Goal: Task Accomplishment & Management: Manage account settings

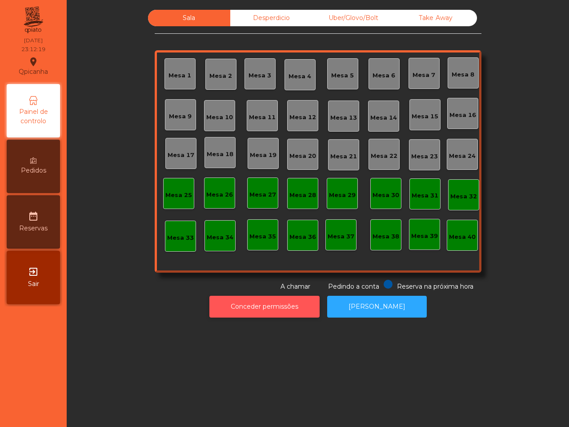
click at [249, 302] on button "Conceder permissões" at bounding box center [264, 307] width 110 height 22
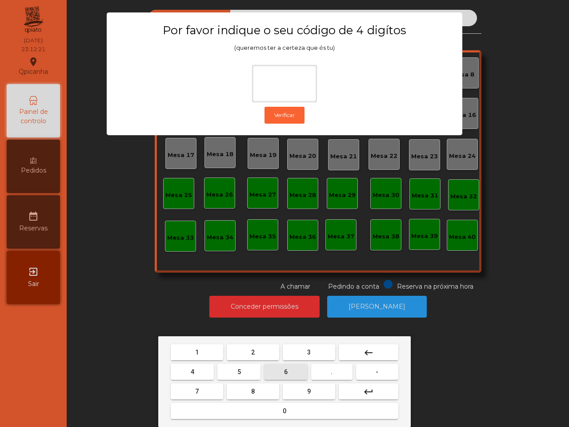
click at [281, 367] on button "6" at bounding box center [285, 372] width 43 height 16
click at [234, 368] on button "5" at bounding box center [238, 372] width 43 height 16
click at [207, 351] on button "1" at bounding box center [197, 352] width 52 height 16
click at [270, 354] on button "2" at bounding box center [253, 352] width 52 height 16
type input "****"
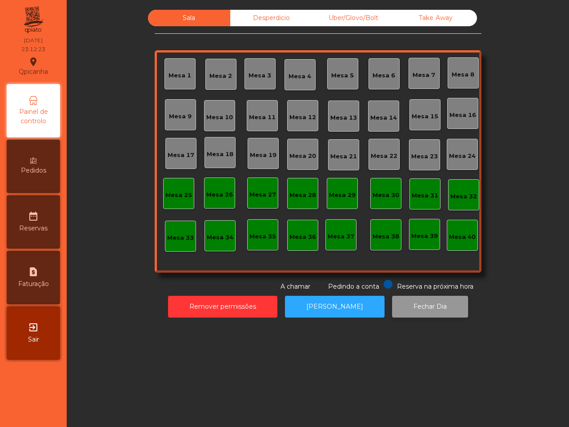
click at [417, 310] on button "Fechar Dia" at bounding box center [430, 307] width 76 height 22
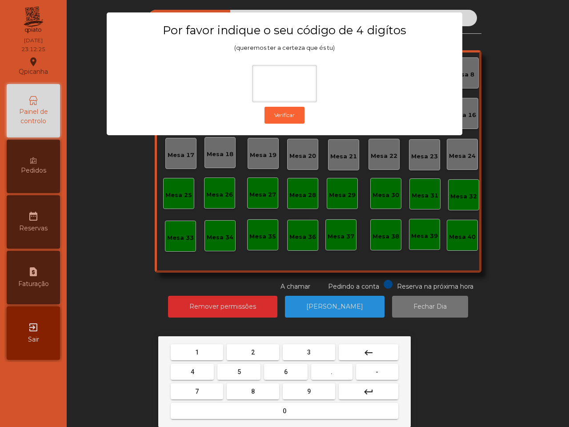
click at [279, 368] on button "6" at bounding box center [285, 372] width 43 height 16
click at [226, 369] on button "5" at bounding box center [238, 372] width 43 height 16
click at [202, 350] on button "1" at bounding box center [197, 352] width 52 height 16
click at [251, 354] on span "2" at bounding box center [253, 352] width 4 height 7
type input "****"
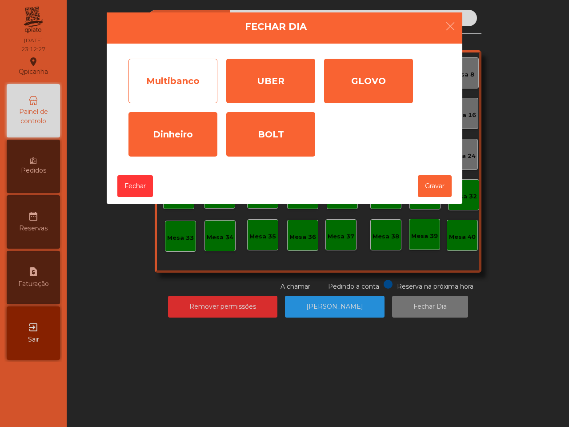
click at [172, 84] on div "Multibanco" at bounding box center [173, 81] width 89 height 44
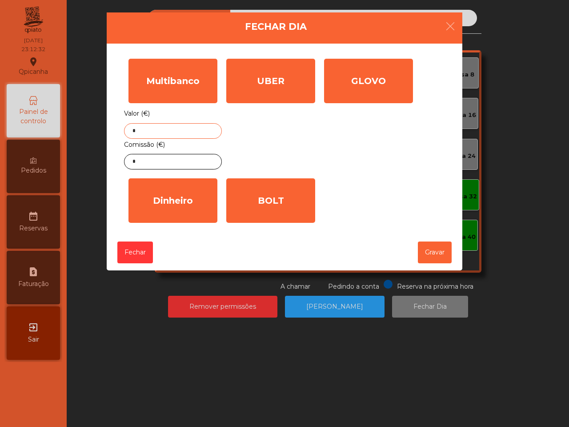
drag, startPoint x: 172, startPoint y: 84, endPoint x: 133, endPoint y: 125, distance: 56.9
click at [133, 125] on input "*" at bounding box center [173, 131] width 98 height 16
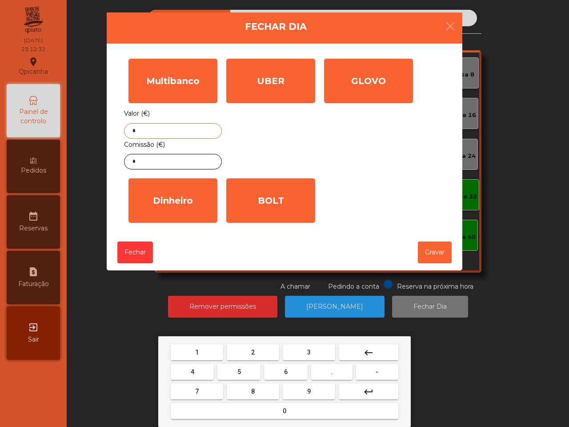
click at [133, 125] on input "*" at bounding box center [173, 131] width 98 height 16
click at [194, 346] on button "1" at bounding box center [197, 352] width 52 height 16
click at [260, 386] on button "8" at bounding box center [253, 391] width 52 height 16
click at [303, 349] on button "3" at bounding box center [309, 352] width 52 height 16
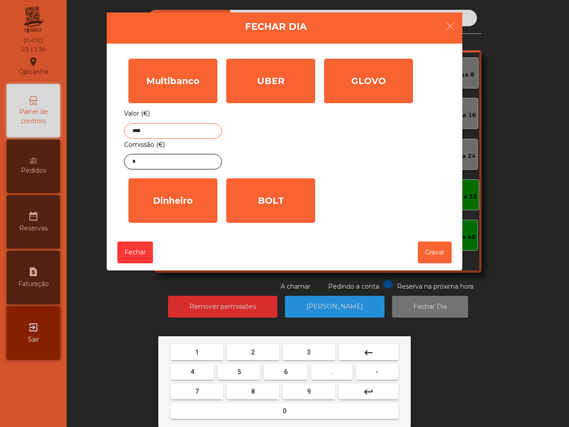
click at [325, 374] on button "." at bounding box center [331, 372] width 41 height 16
click at [199, 373] on button "4" at bounding box center [192, 372] width 43 height 16
click at [251, 370] on button "5" at bounding box center [238, 372] width 43 height 16
type input "*******"
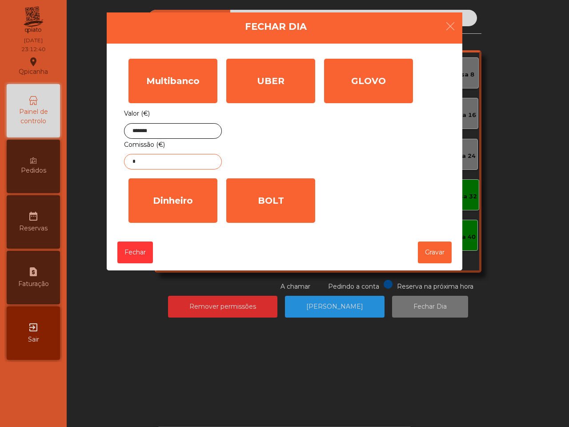
click at [175, 166] on input "*" at bounding box center [173, 162] width 98 height 16
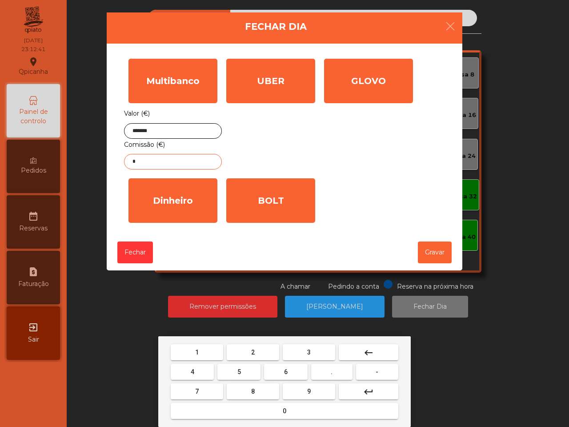
click at [312, 349] on button "3" at bounding box center [309, 352] width 52 height 16
click at [330, 366] on button "." at bounding box center [331, 372] width 41 height 16
click at [322, 390] on button "9" at bounding box center [309, 391] width 52 height 16
click at [193, 388] on button "7" at bounding box center [197, 391] width 52 height 16
type input "****"
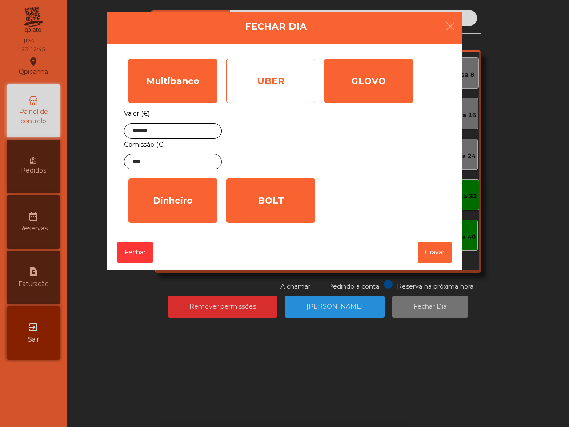
click at [258, 88] on div "UBER" at bounding box center [270, 81] width 89 height 44
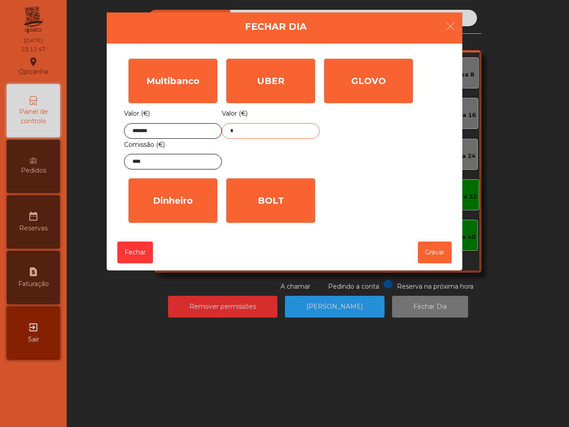
click at [244, 125] on input "*" at bounding box center [271, 131] width 98 height 16
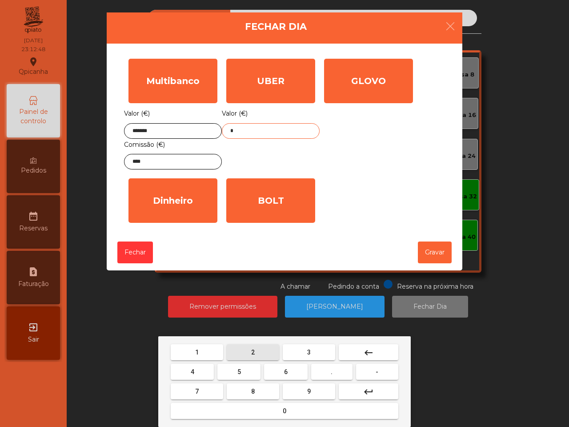
click at [261, 353] on button "2" at bounding box center [253, 352] width 52 height 16
click at [237, 370] on span "5" at bounding box center [239, 371] width 4 height 7
drag, startPoint x: 321, startPoint y: 370, endPoint x: 317, endPoint y: 350, distance: 20.1
click at [322, 370] on button "." at bounding box center [331, 372] width 41 height 16
click at [315, 347] on button "3" at bounding box center [309, 352] width 52 height 16
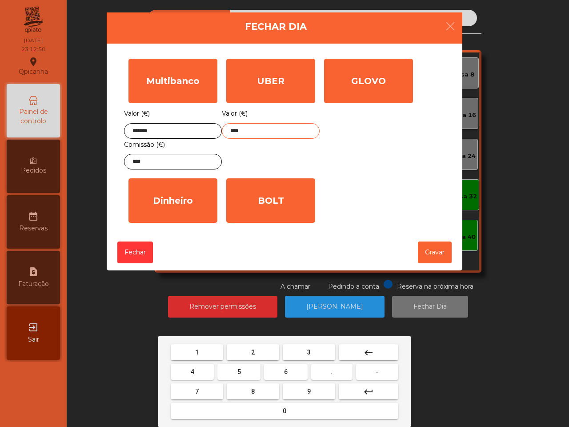
click at [316, 391] on button "9" at bounding box center [309, 391] width 52 height 16
type input "*****"
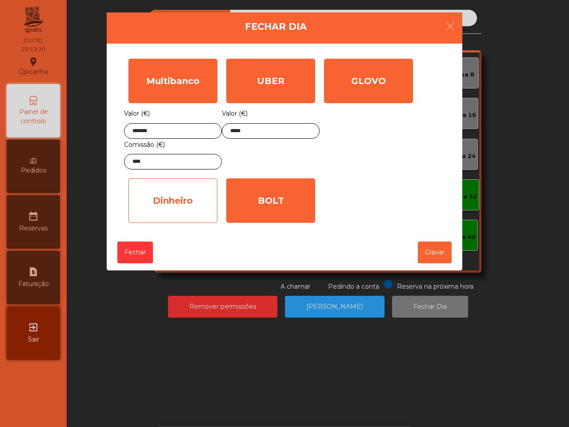
click at [193, 213] on div "Dinheiro" at bounding box center [173, 200] width 89 height 44
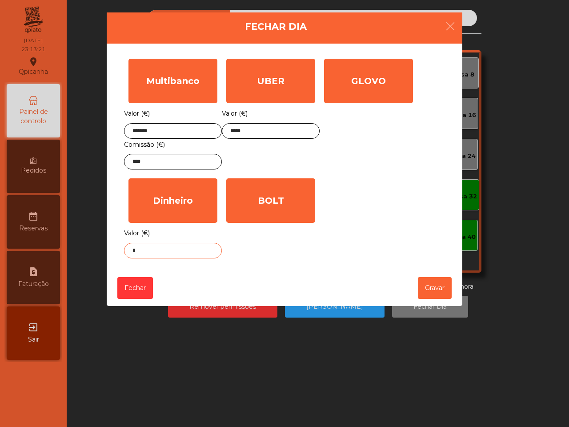
click at [182, 258] on input "*" at bounding box center [173, 251] width 98 height 16
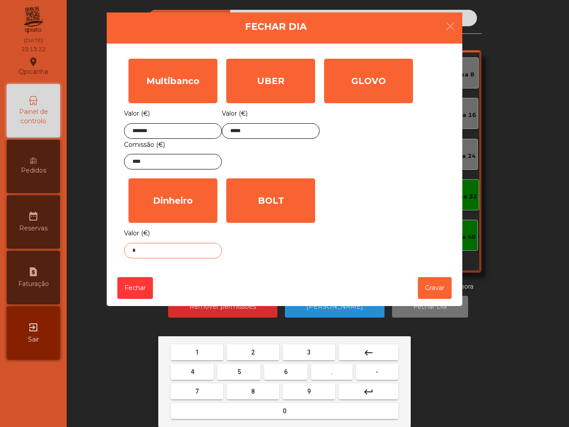
click at [213, 350] on button "1" at bounding box center [197, 352] width 52 height 16
click at [334, 374] on button "." at bounding box center [331, 372] width 41 height 16
click at [248, 344] on button "2" at bounding box center [253, 352] width 52 height 16
type input "***"
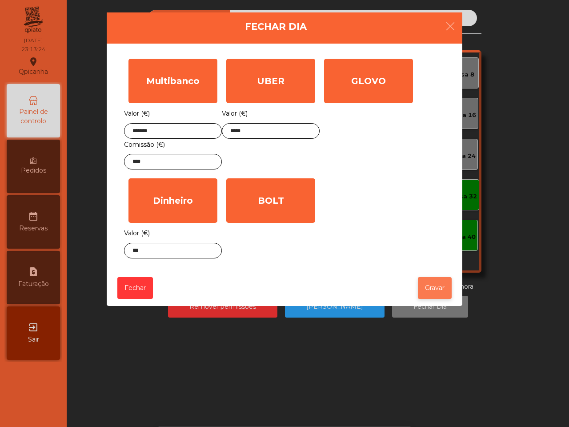
click at [428, 283] on button "Gravar" at bounding box center [435, 288] width 34 height 22
